Goal: Task Accomplishment & Management: Use online tool/utility

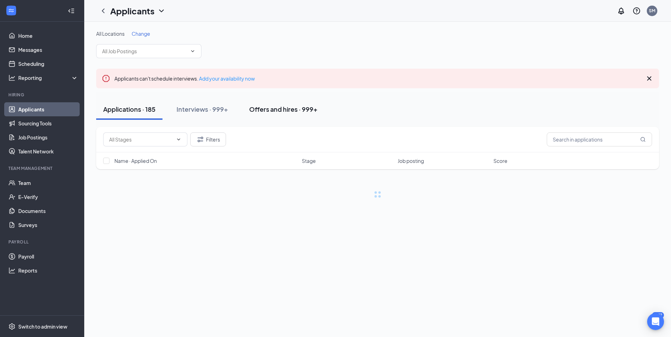
click at [301, 113] on div "Offers and hires · 999+" at bounding box center [283, 109] width 68 height 9
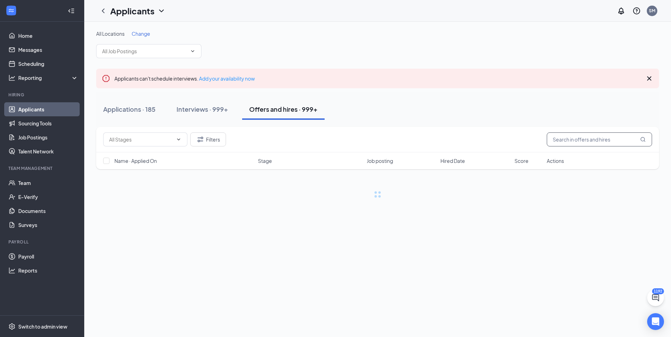
click at [559, 140] on input "text" at bounding box center [599, 140] width 105 height 14
type input "c"
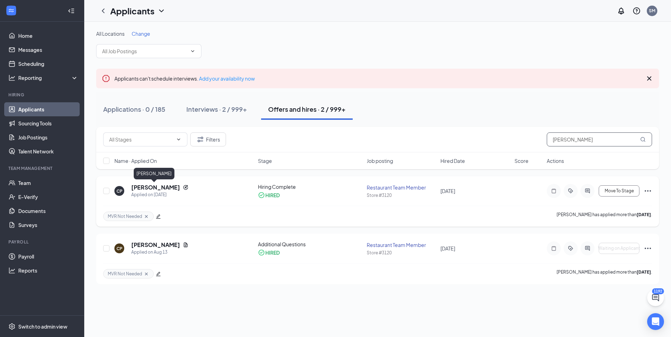
type input "[PERSON_NAME]"
click at [147, 186] on h5 "[PERSON_NAME]" at bounding box center [155, 188] width 49 height 8
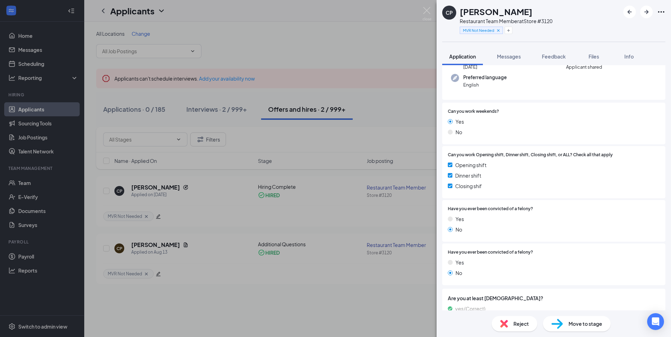
scroll to position [100, 0]
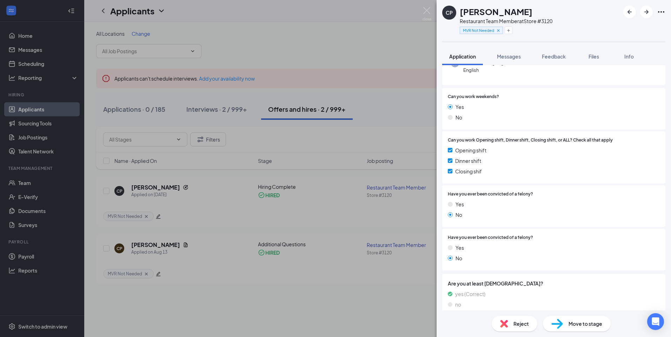
click at [308, 259] on div "CP [PERSON_NAME] Restaurant Team Member at Store #3120 MVR Not Needed Applicati…" at bounding box center [335, 168] width 671 height 337
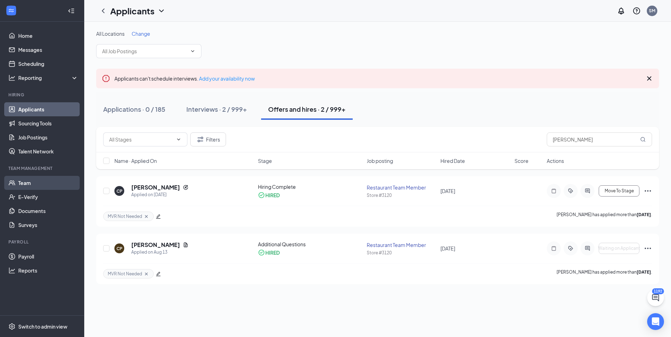
click at [37, 185] on link "Team" at bounding box center [48, 183] width 60 height 14
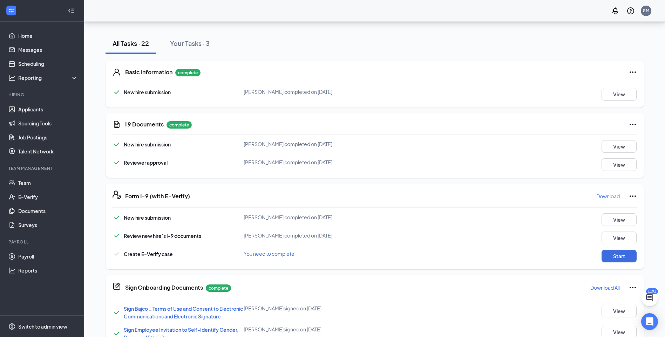
scroll to position [101, 0]
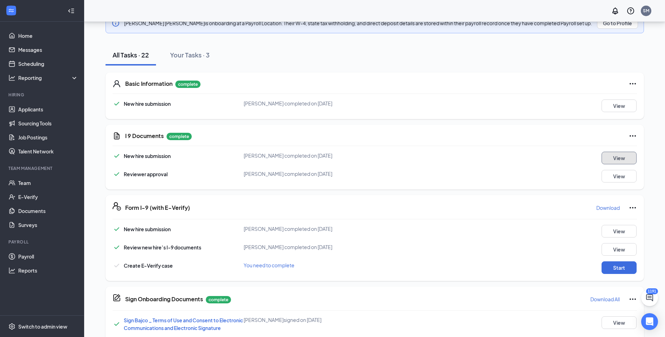
click at [623, 157] on button "View" at bounding box center [619, 158] width 35 height 13
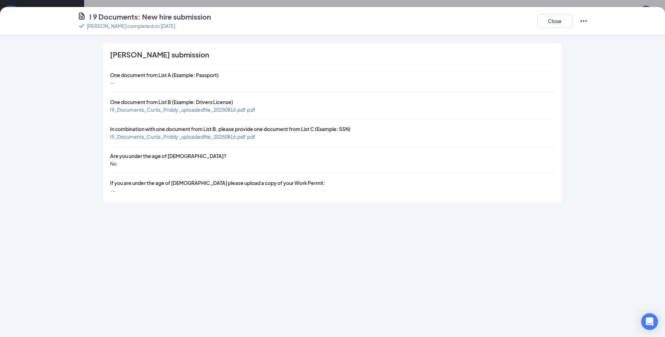
click at [205, 112] on span "I9_Documents_Curtis_Priddy_uploadedfile_20250816.pdf.pdf" at bounding box center [183, 110] width 146 height 6
click at [228, 135] on span "I9_Documents_Curtis_Priddy_uploadedfile_20250816.pdf.pdf" at bounding box center [183, 137] width 146 height 6
click at [564, 20] on button "Close" at bounding box center [555, 21] width 35 height 14
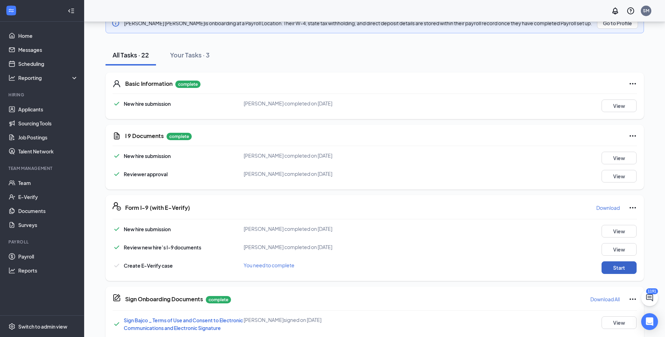
click at [624, 266] on button "Start" at bounding box center [619, 268] width 35 height 13
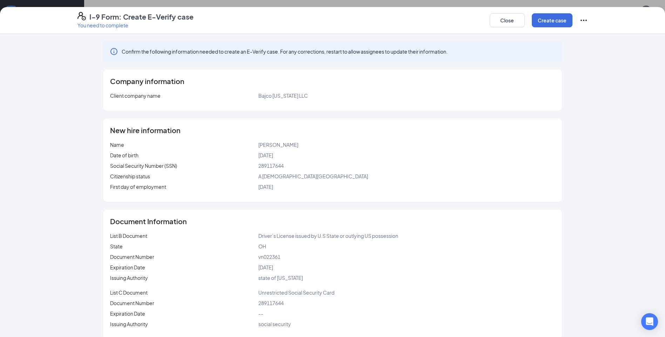
click at [624, 266] on div "Confirm the following information needed to create an E-Verify case. For any co…" at bounding box center [332, 185] width 665 height 303
click at [565, 23] on button "Create case" at bounding box center [552, 20] width 41 height 14
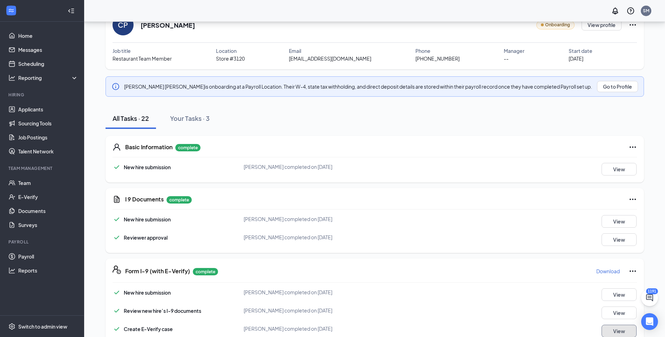
scroll to position [0, 0]
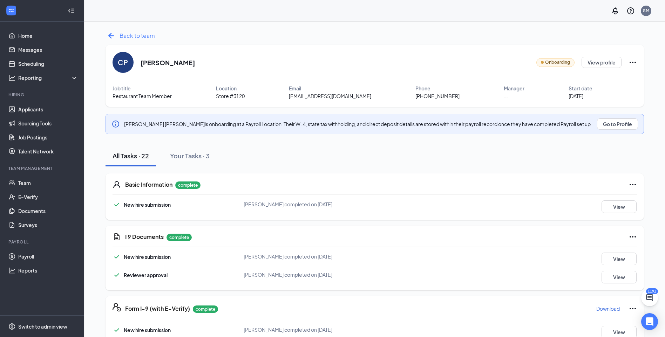
click at [126, 34] on span "Back to team" at bounding box center [137, 35] width 35 height 9
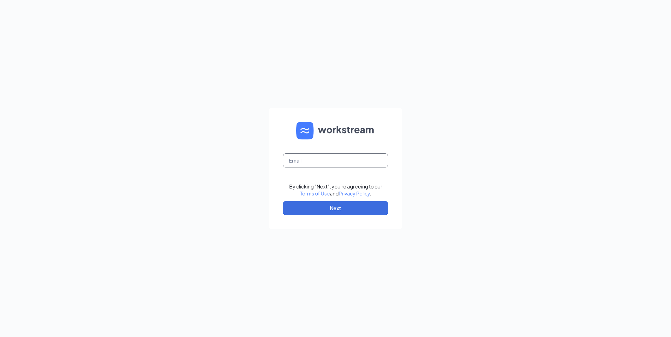
click at [316, 164] on input "text" at bounding box center [335, 161] width 105 height 14
type input "d"
type input "samantha@bajcogroup.net"
click at [338, 213] on button "Next" at bounding box center [335, 208] width 105 height 14
